Goal: Task Accomplishment & Management: Manage account settings

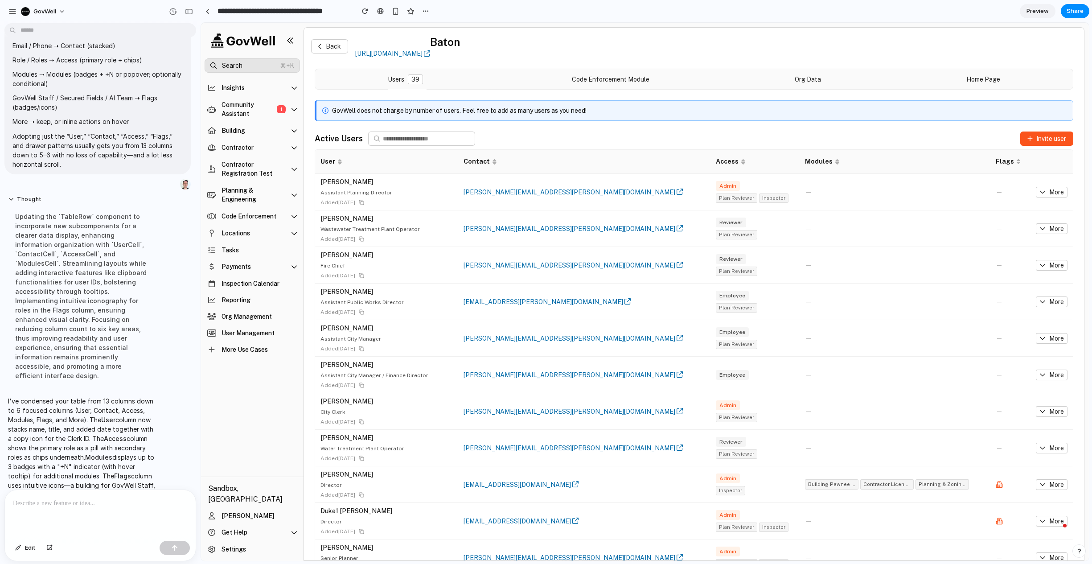
scroll to position [1281, 0]
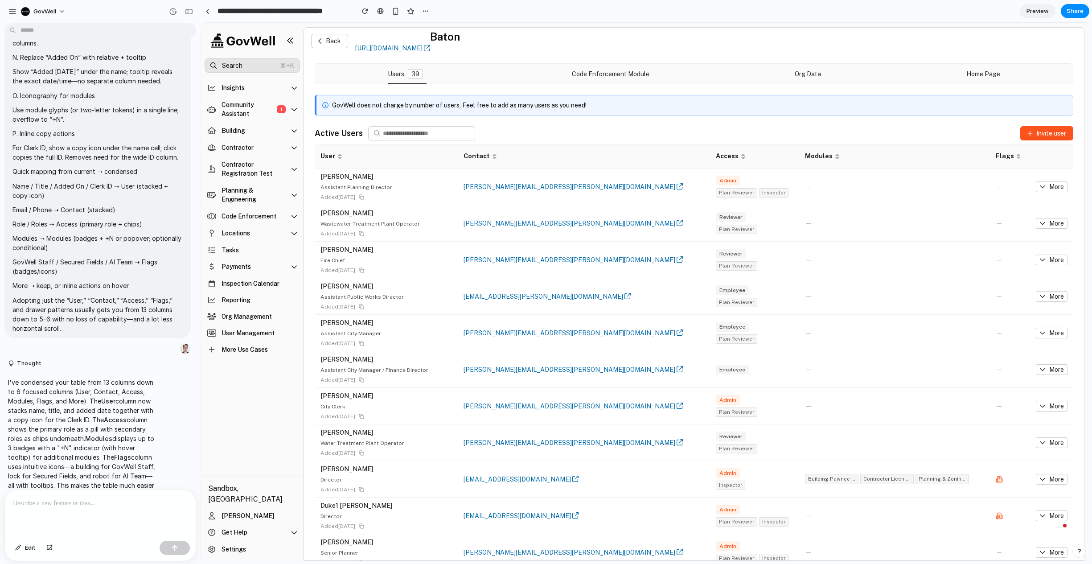
scroll to position [9, 0]
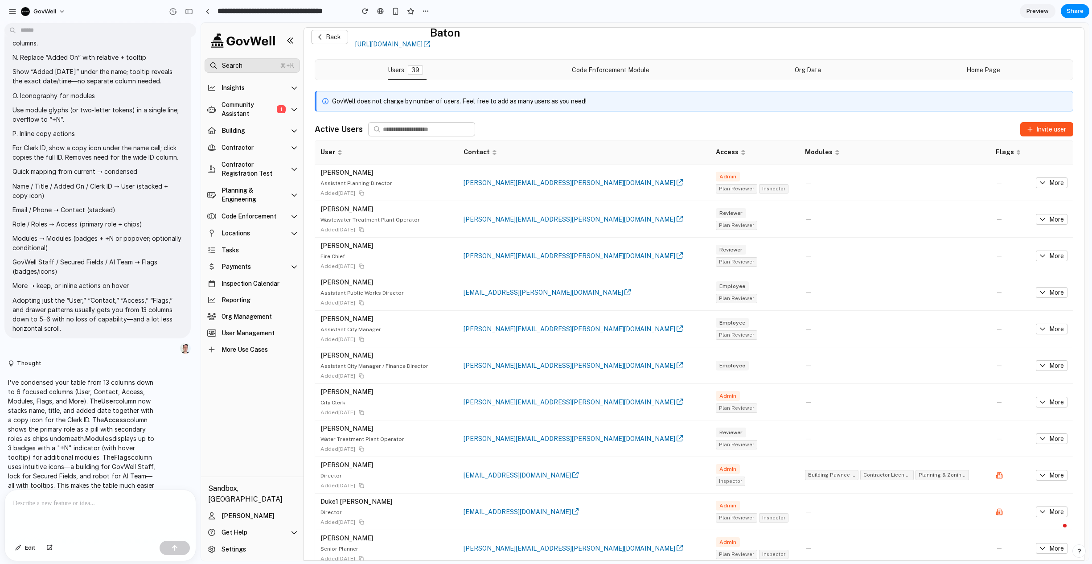
click at [716, 186] on span "Plan Reviewer" at bounding box center [736, 188] width 41 height 9
click at [759, 193] on span "Inspector" at bounding box center [773, 188] width 29 height 9
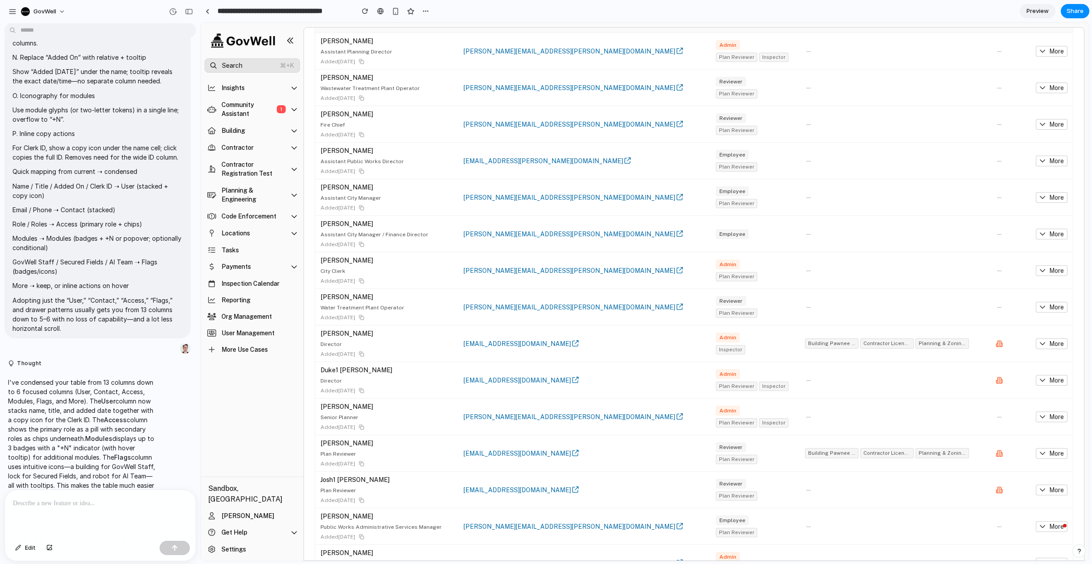
scroll to position [0, 0]
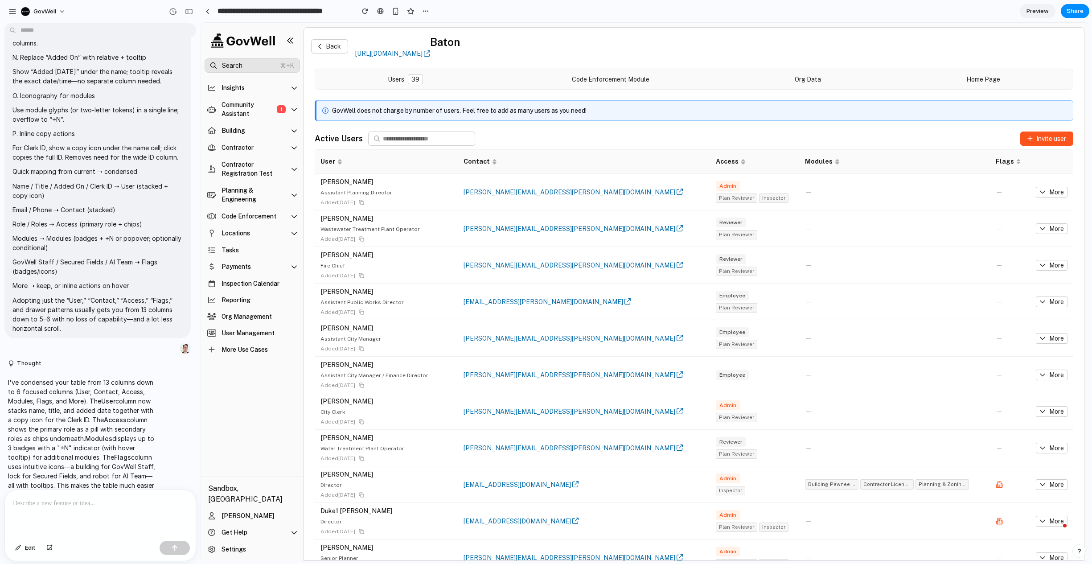
click at [996, 161] on div "Flags" at bounding box center [1005, 161] width 18 height 9
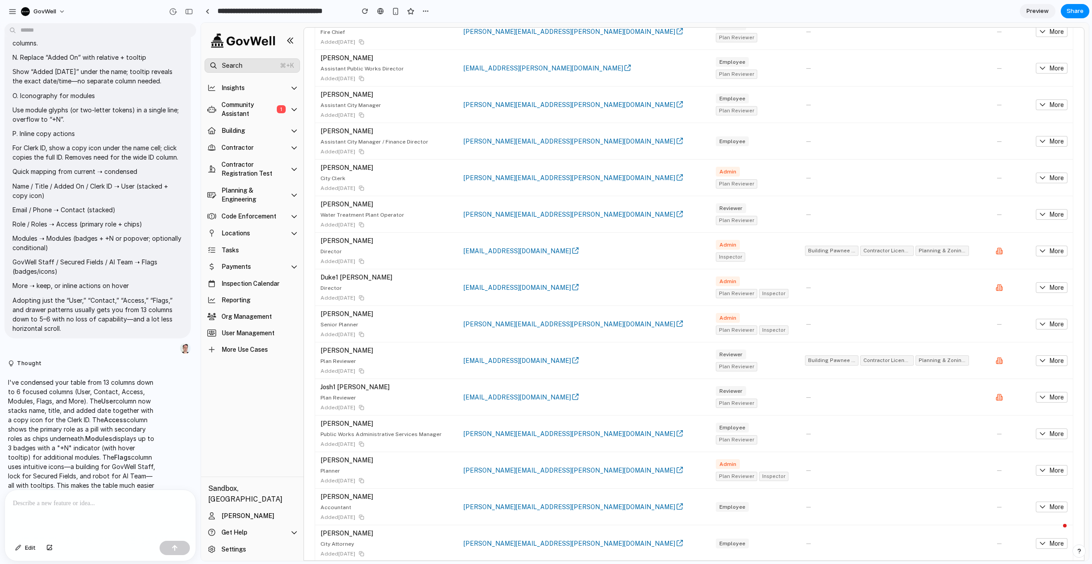
scroll to position [242, 0]
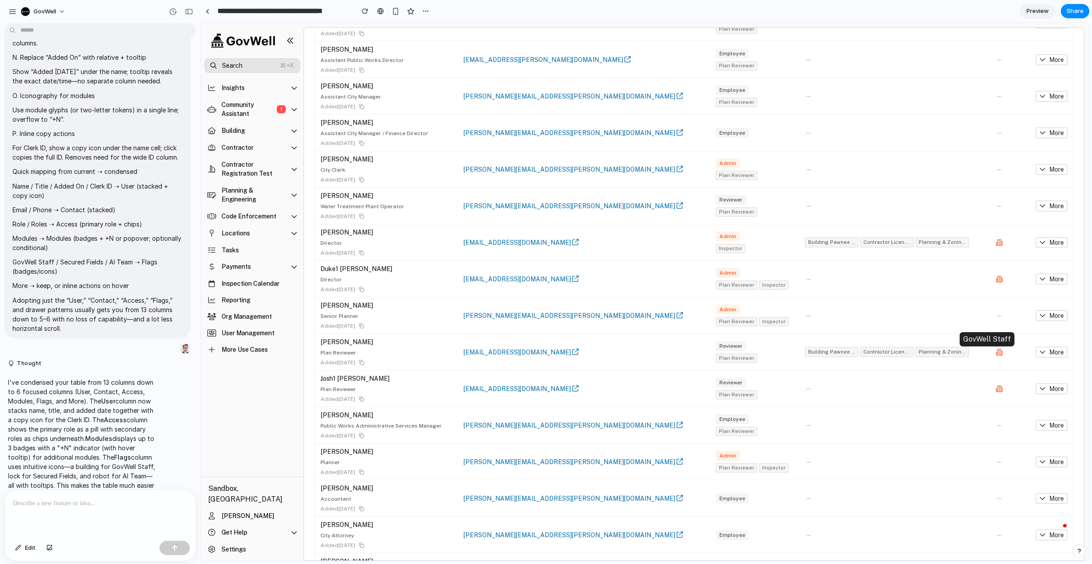
click at [996, 353] on icon at bounding box center [999, 352] width 7 height 7
click at [992, 283] on td at bounding box center [1010, 279] width 36 height 37
click at [915, 242] on span "Planning & Zoning Pawnee Test3" at bounding box center [941, 242] width 53 height 10
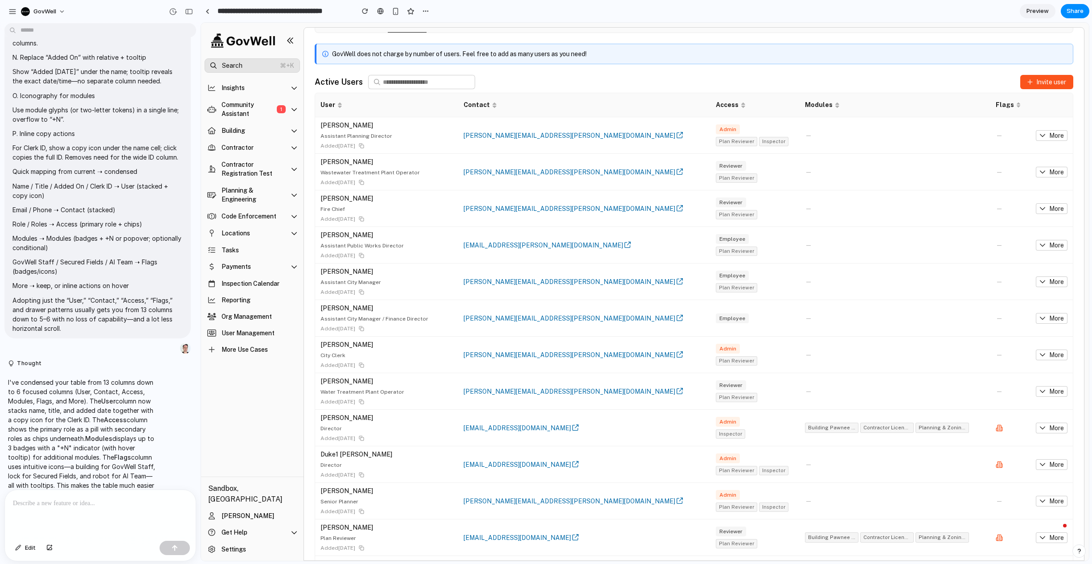
scroll to position [58, 0]
click at [364, 290] on icon at bounding box center [361, 290] width 5 height 5
click at [1054, 170] on span "More" at bounding box center [1056, 171] width 15 height 10
click at [1054, 171] on span "More" at bounding box center [1056, 171] width 15 height 10
